Goal: Go to known website: Go to known website

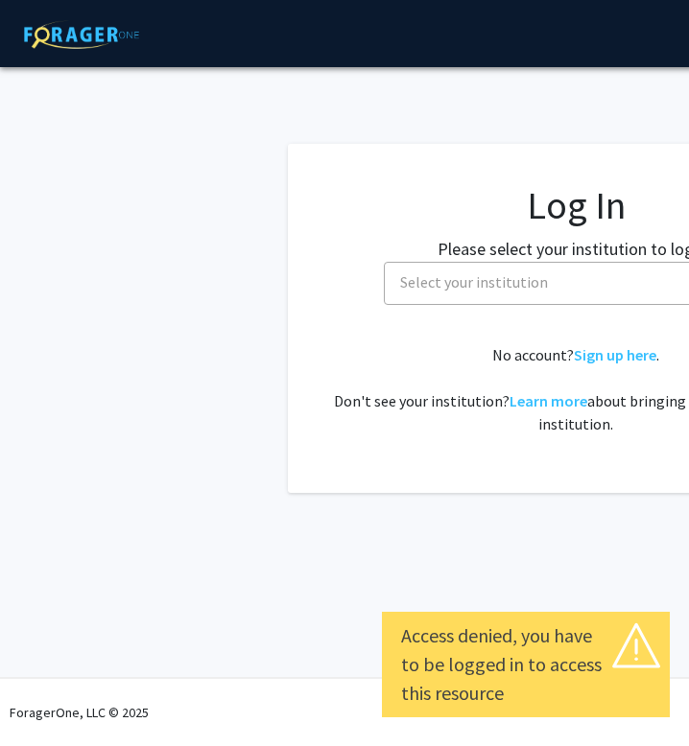
select select
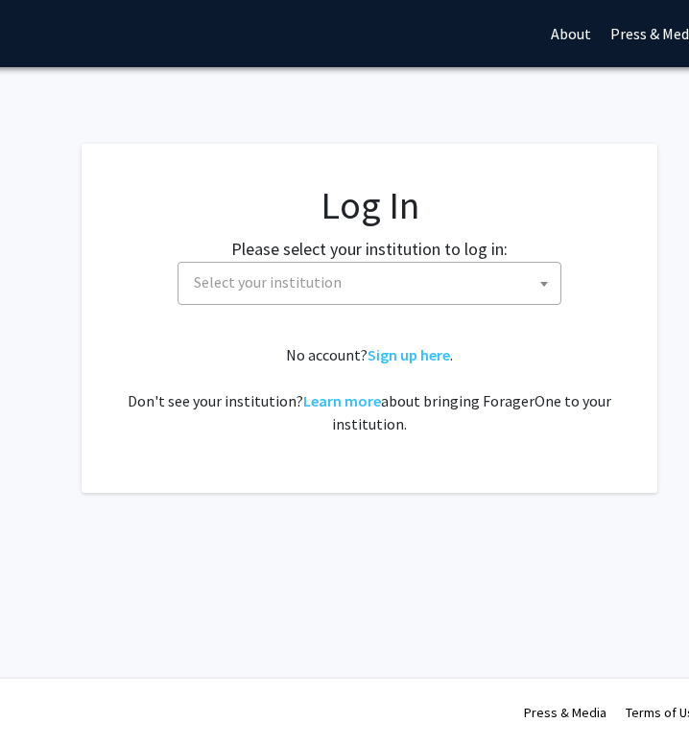
scroll to position [0, 216]
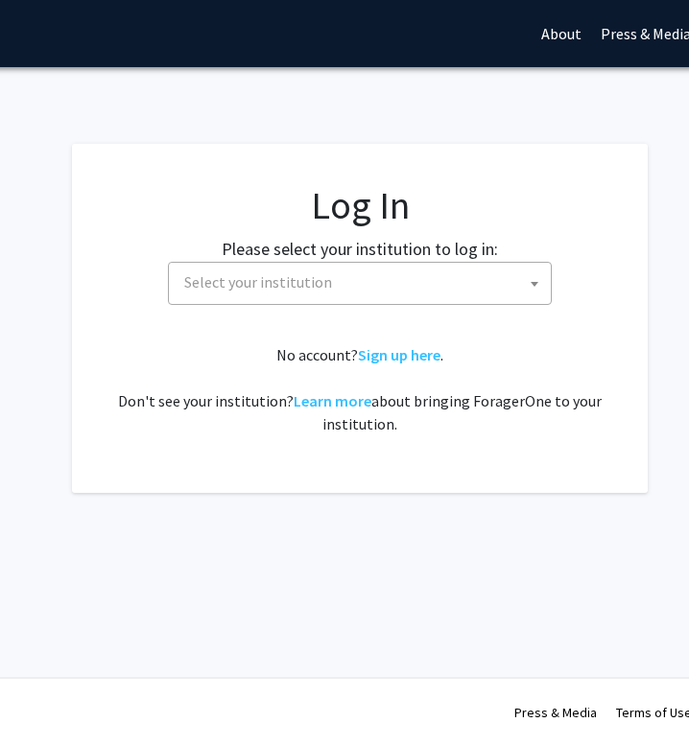
click at [502, 278] on span "Select your institution" at bounding box center [364, 282] width 374 height 39
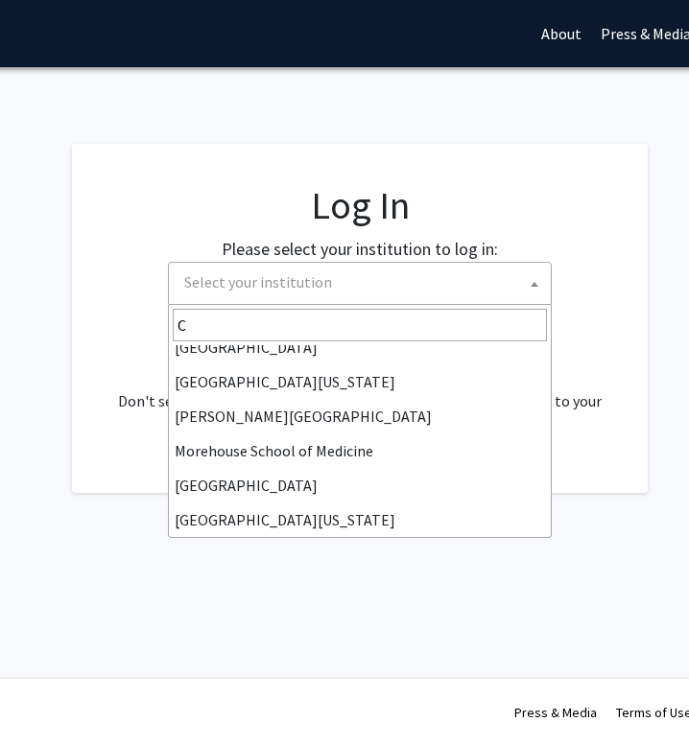
scroll to position [0, 0]
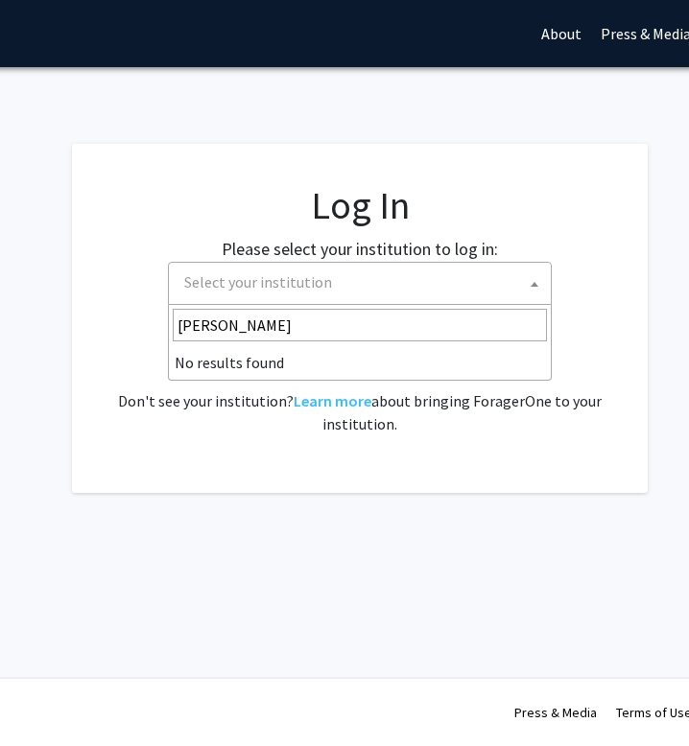
type input "Cornell"
click at [437, 463] on fg-card "Log In Please select your institution to log in: Baylor University Brandeis Uni…" at bounding box center [360, 318] width 576 height 349
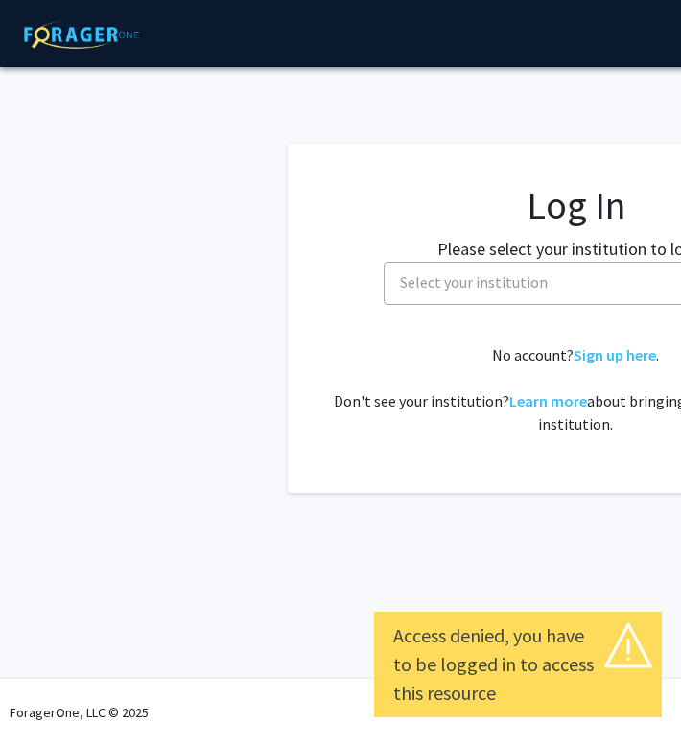
select select
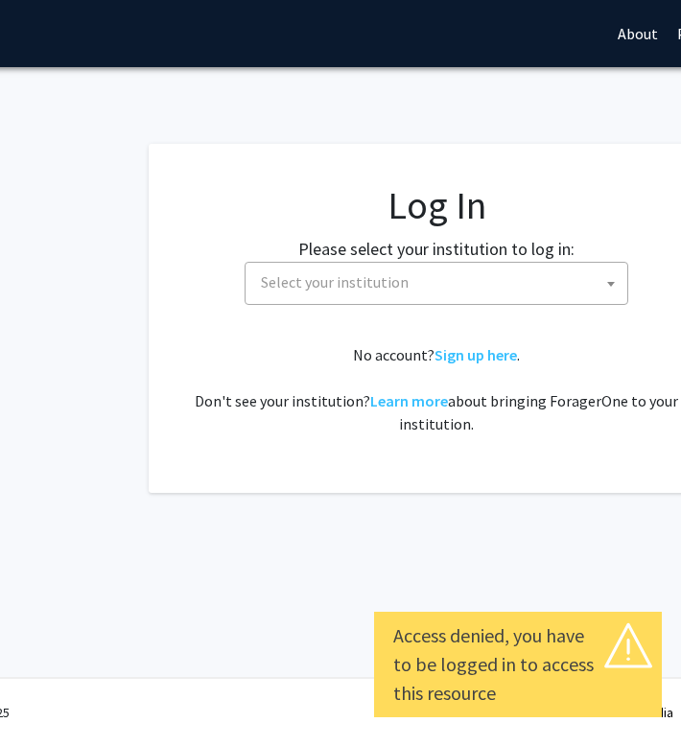
scroll to position [0, 195]
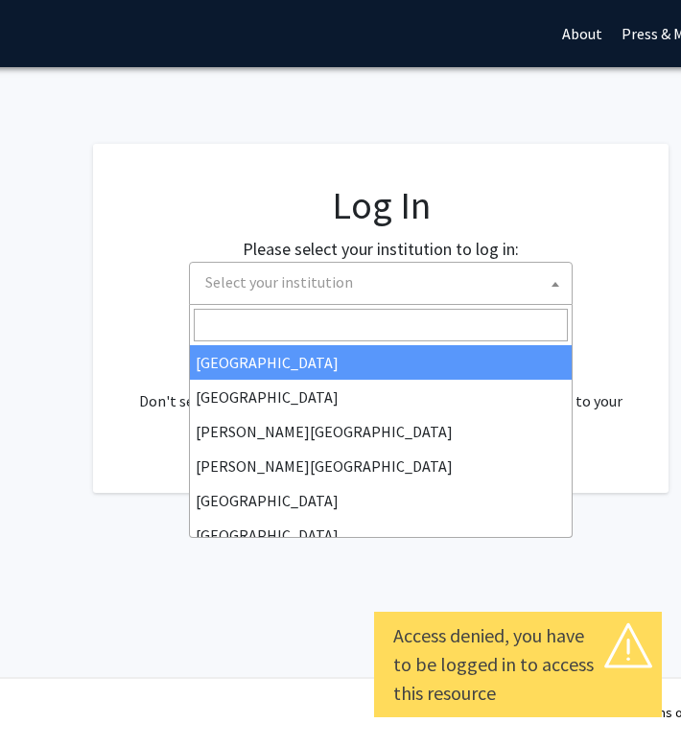
click at [447, 267] on span "Select your institution" at bounding box center [385, 282] width 374 height 39
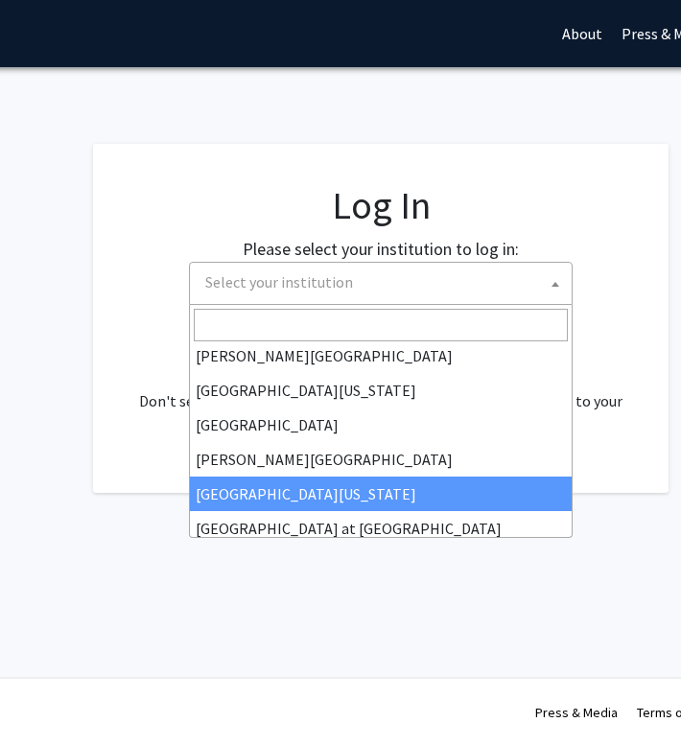
scroll to position [0, 0]
